Goal: Navigation & Orientation: Understand site structure

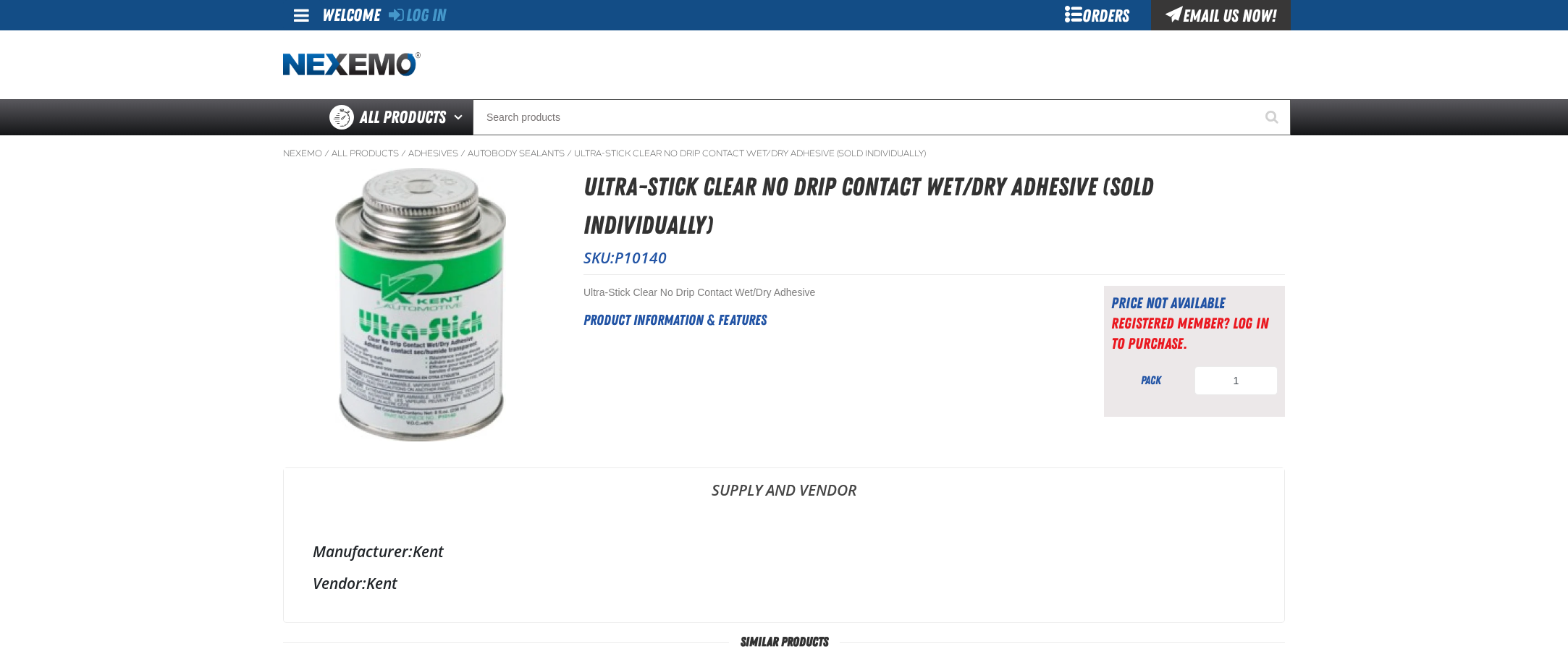
click at [301, 17] on span at bounding box center [301, 15] width 15 height 18
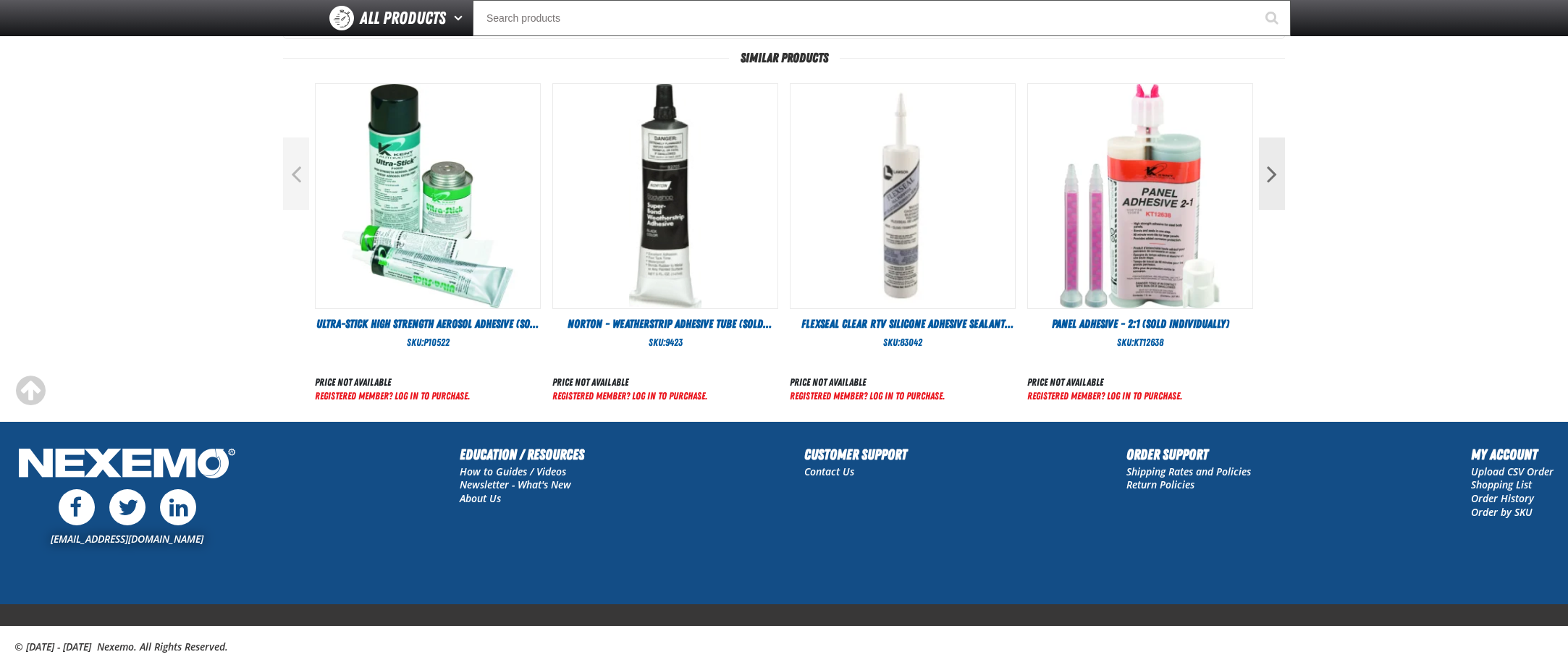
scroll to position [561, 0]
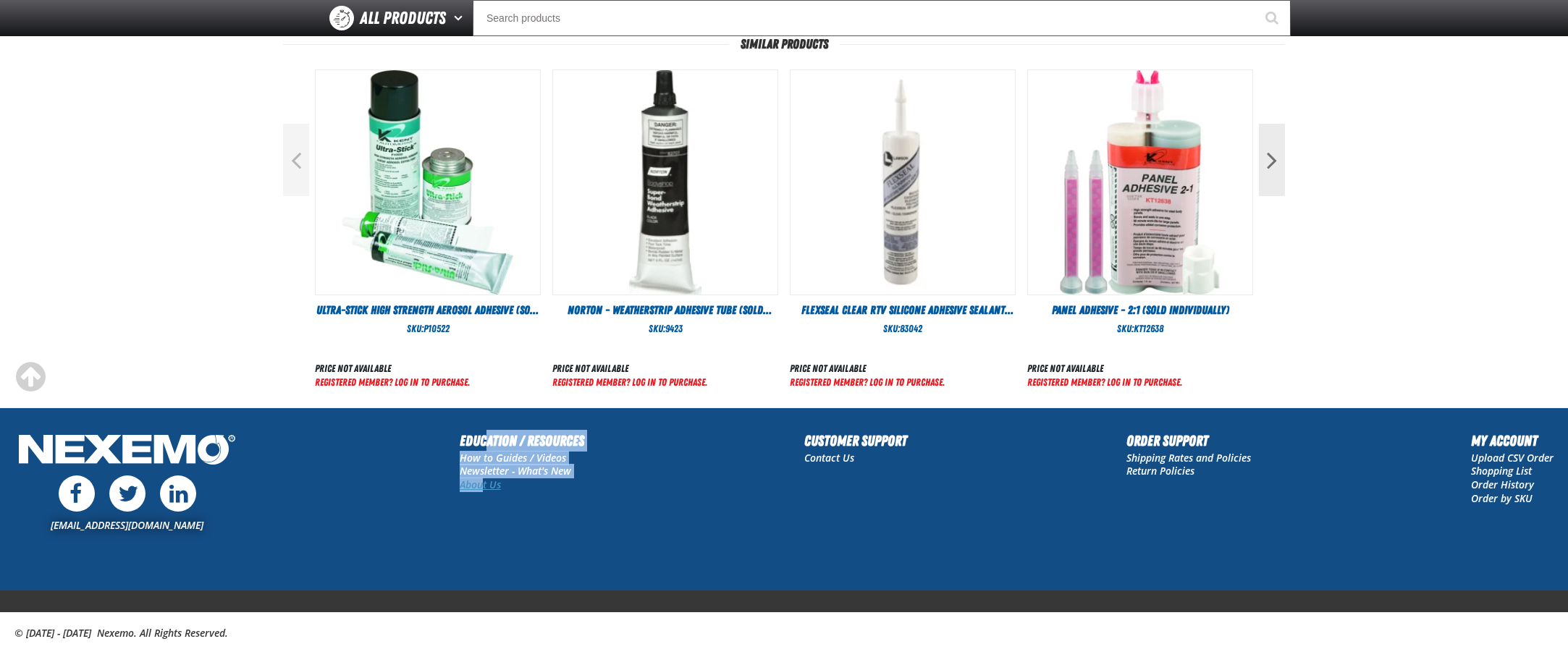
drag, startPoint x: 486, startPoint y: 442, endPoint x: 483, endPoint y: 486, distance: 44.1
click at [483, 486] on div "Education / Resources How to Guides / Videos Newsletter - What's New About Us" at bounding box center [521, 485] width 124 height 111
click at [475, 483] on link "About Us" at bounding box center [480, 485] width 42 height 14
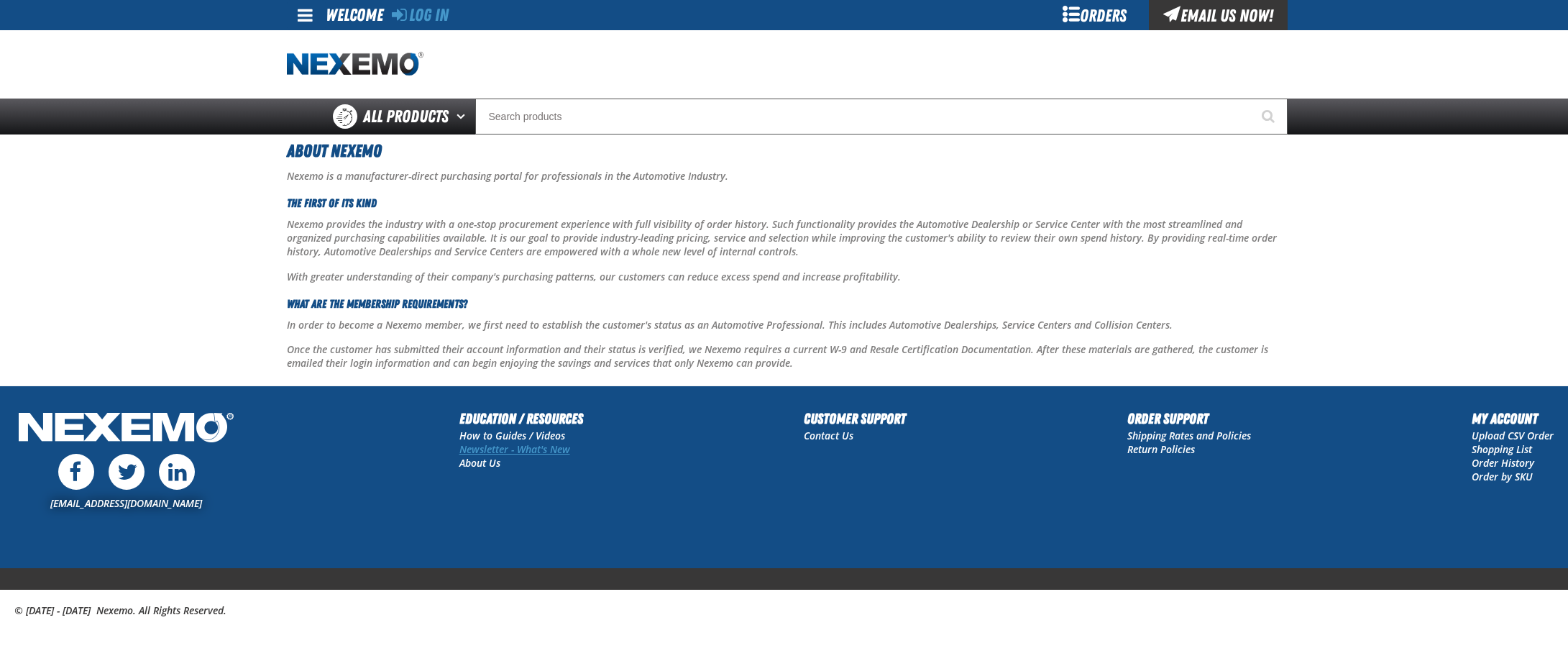
click at [531, 449] on link "Newsletter - What's New" at bounding box center [514, 449] width 111 height 14
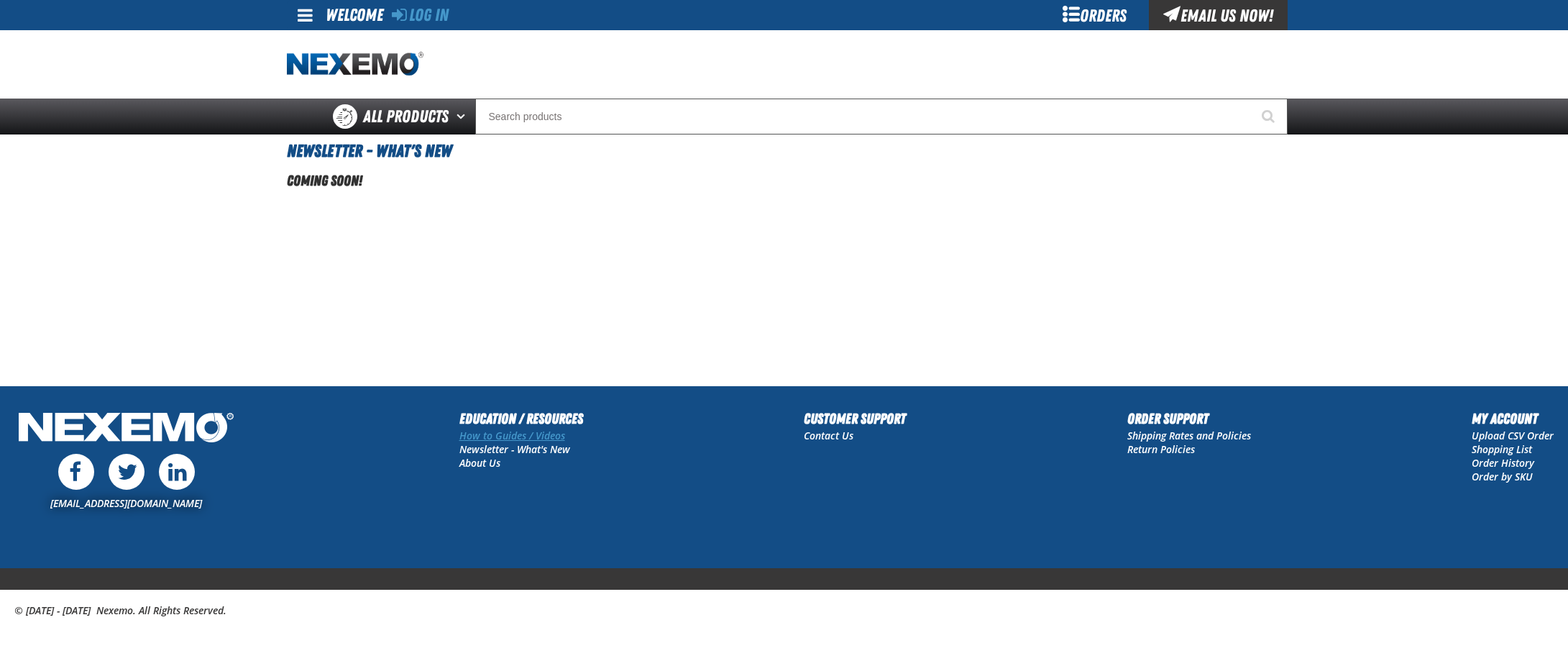
click at [529, 432] on link "How to Guides / Videos" at bounding box center [512, 435] width 106 height 14
